Goal: Navigation & Orientation: Find specific page/section

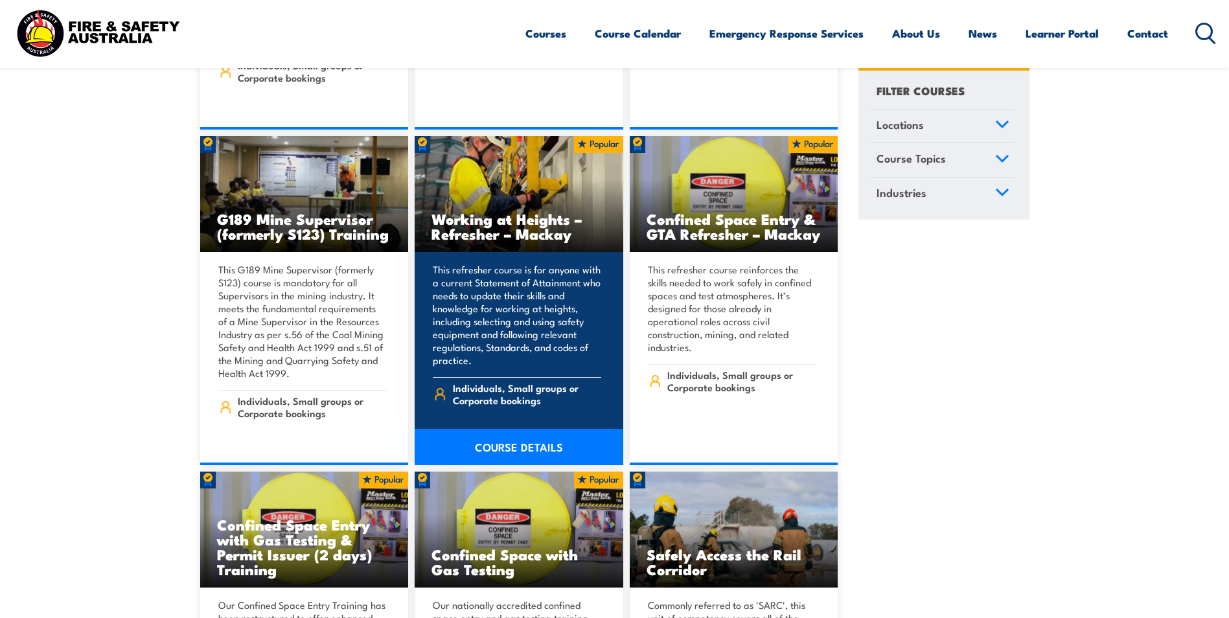
scroll to position [1037, 0]
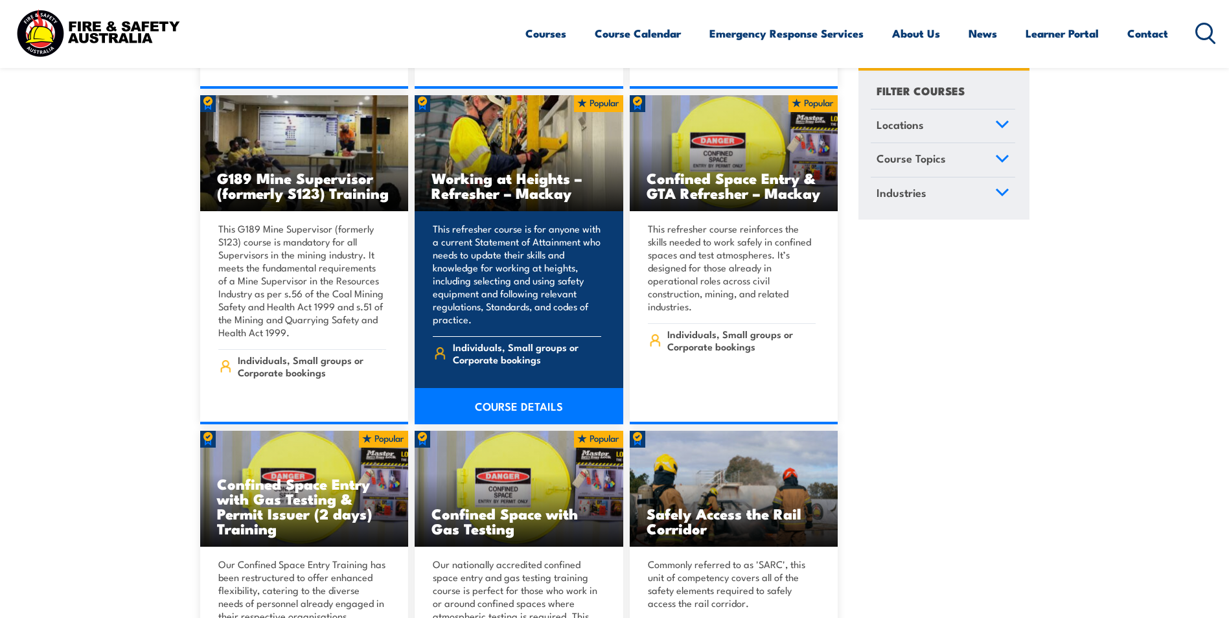
click at [507, 389] on link "COURSE DETAILS" at bounding box center [519, 406] width 209 height 36
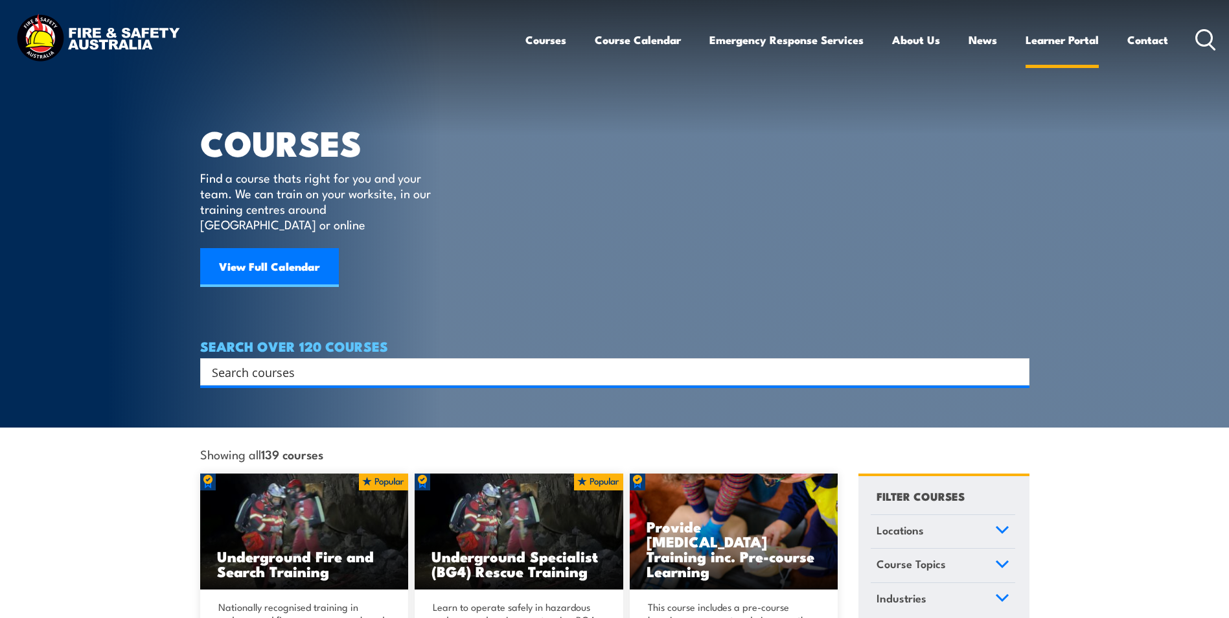
click at [1056, 40] on link "Learner Portal" at bounding box center [1062, 40] width 73 height 34
